Goal: Task Accomplishment & Management: Complete application form

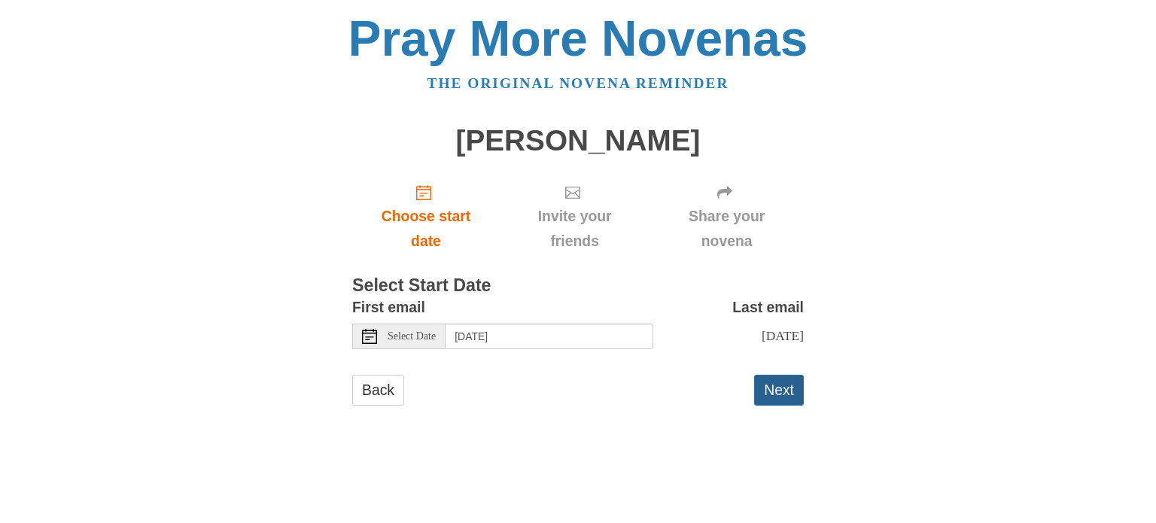
click at [783, 391] on button "Next" at bounding box center [779, 390] width 50 height 31
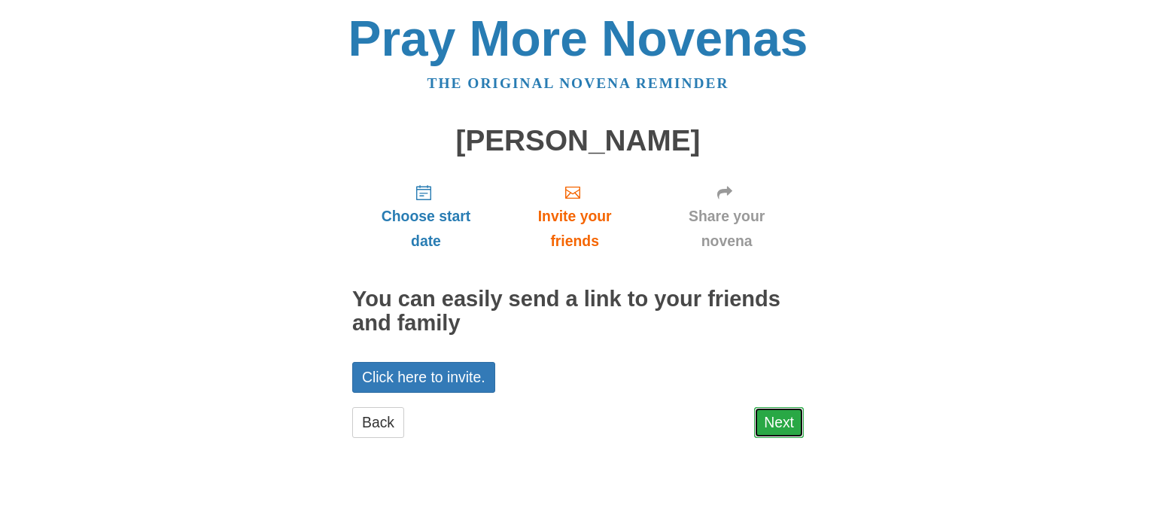
click at [780, 418] on link "Next" at bounding box center [779, 422] width 50 height 31
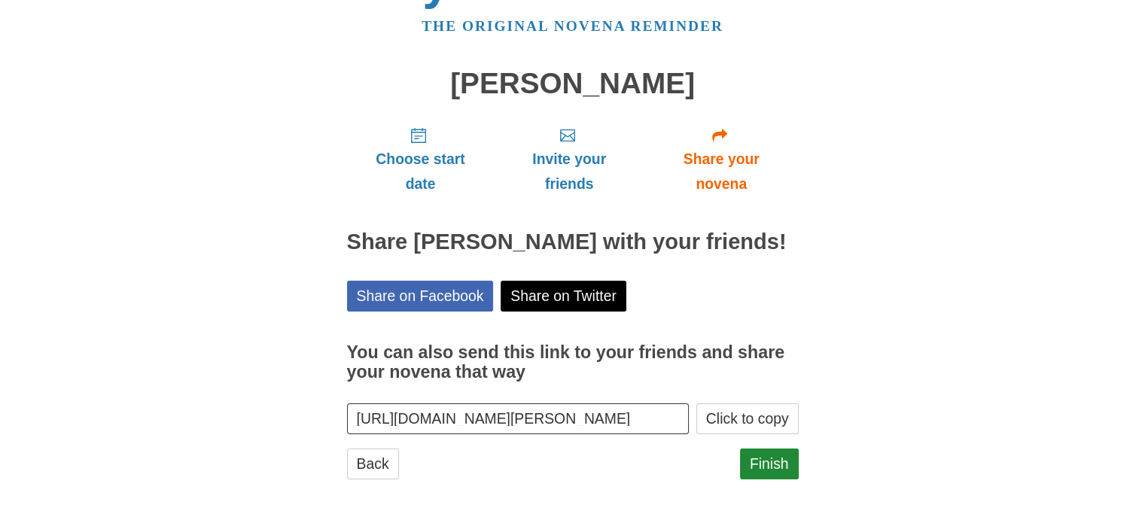
scroll to position [81, 0]
click at [769, 463] on link "Finish" at bounding box center [769, 464] width 59 height 31
